Goal: Task Accomplishment & Management: Use online tool/utility

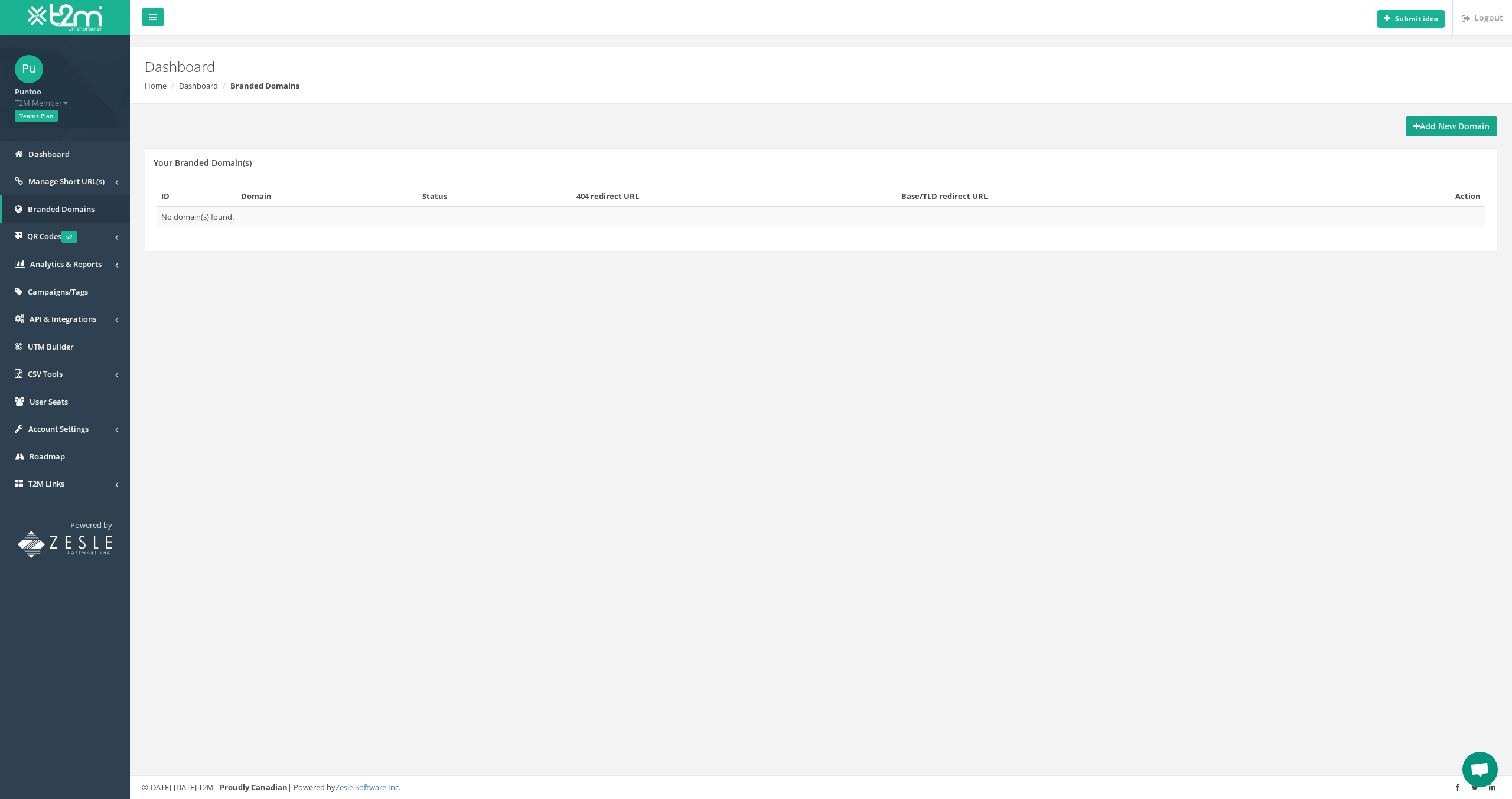
click at [1448, 121] on strong "Add New Domain" at bounding box center [1452, 126] width 76 height 11
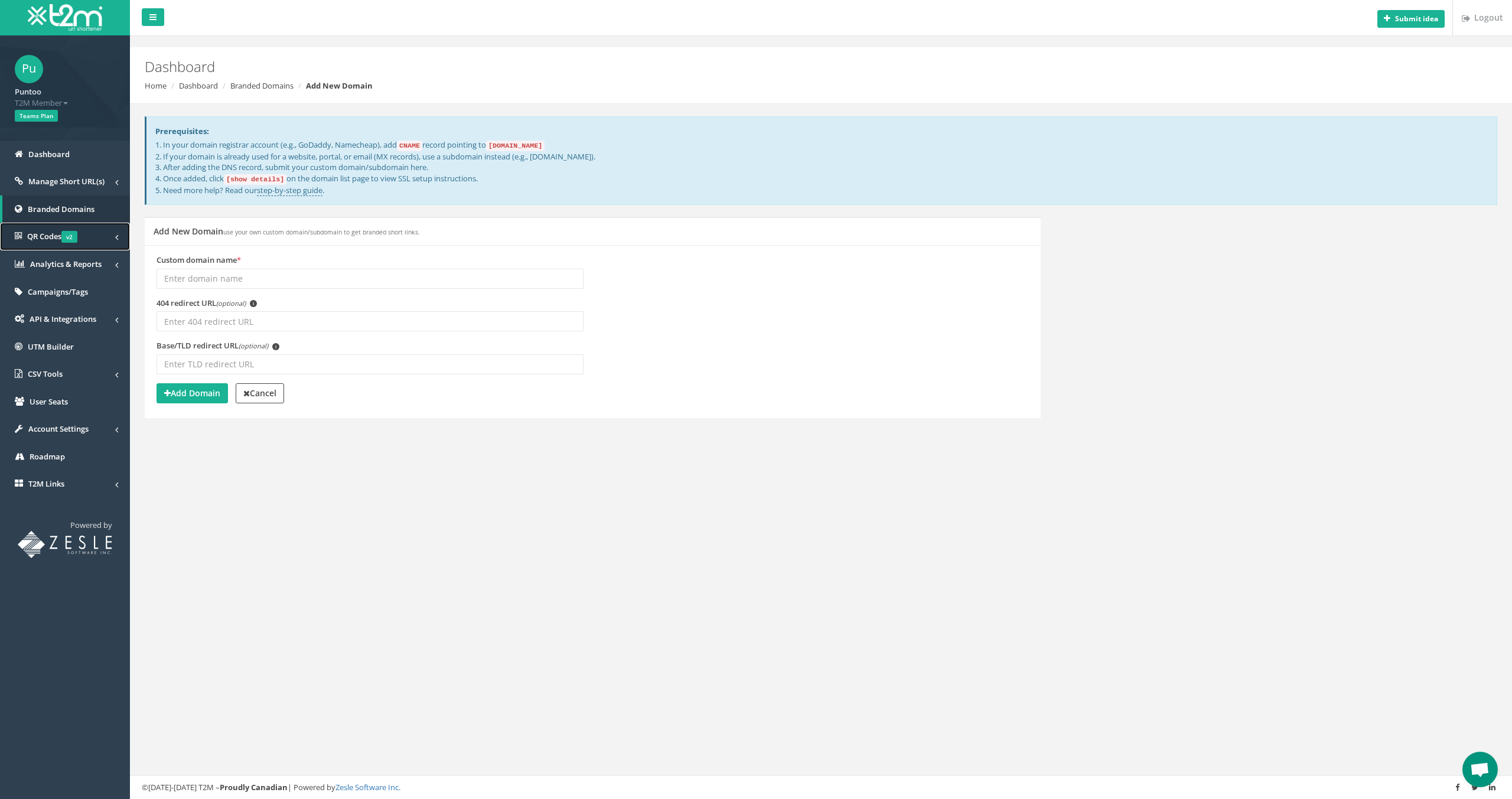
click at [48, 237] on span "QR Codes v2" at bounding box center [52, 236] width 50 height 11
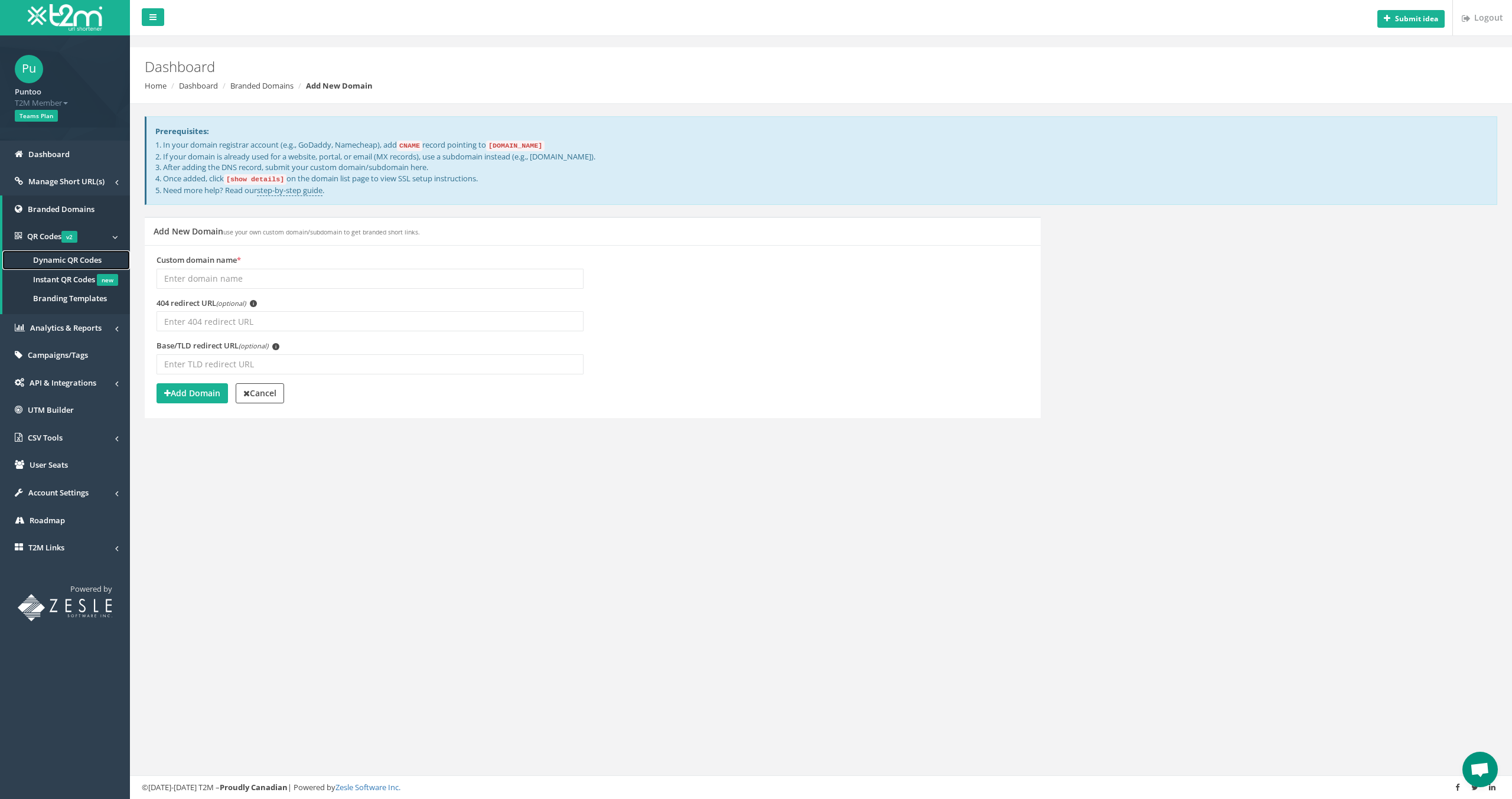
click at [52, 260] on span "Dynamic QR Codes" at bounding box center [67, 260] width 69 height 11
